Goal: Navigation & Orientation: Find specific page/section

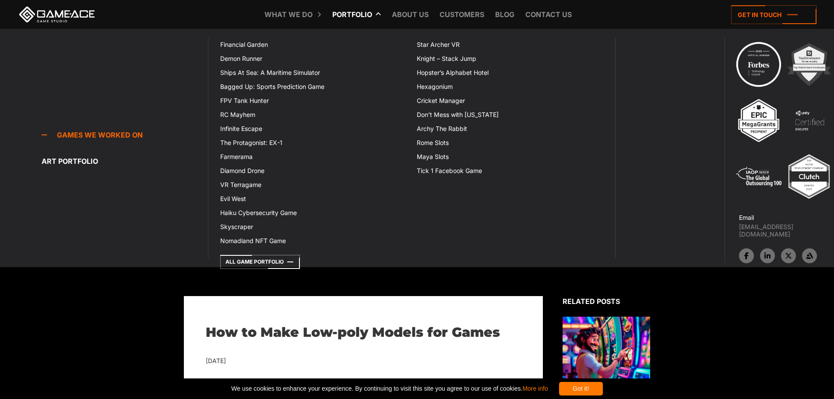
click at [374, 21] on link "Portfolio" at bounding box center [352, 14] width 49 height 29
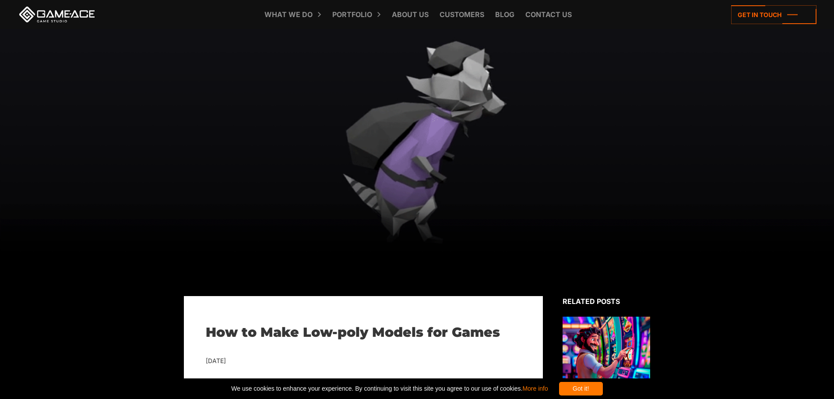
drag, startPoint x: 377, startPoint y: 131, endPoint x: 416, endPoint y: 131, distance: 38.5
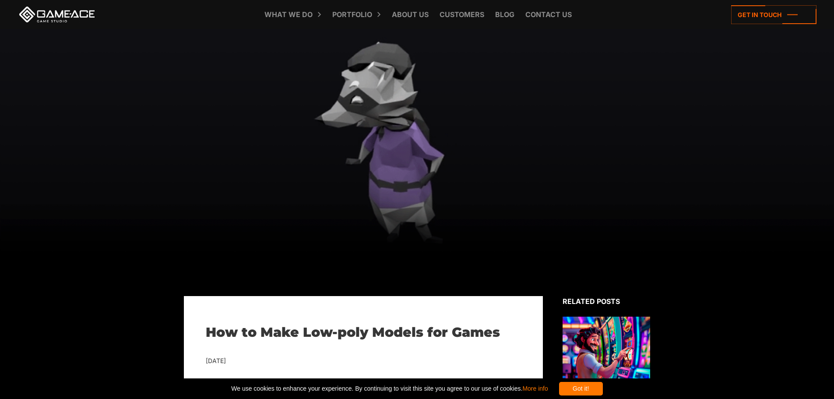
click at [383, 131] on div at bounding box center [417, 162] width 834 height 267
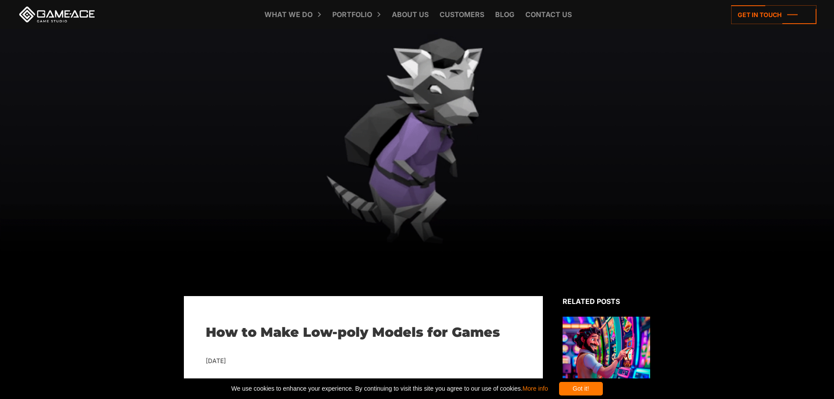
click at [431, 170] on div at bounding box center [417, 162] width 834 height 267
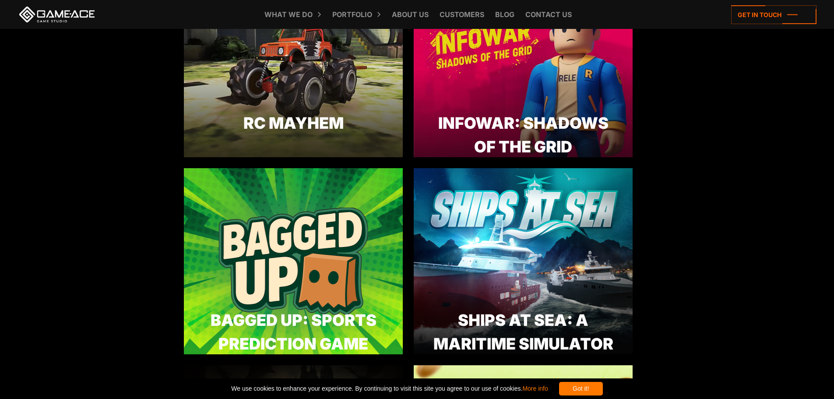
scroll to position [701, 0]
